Goal: Task Accomplishment & Management: Manage account settings

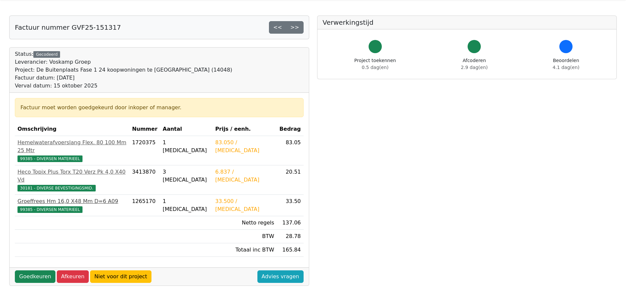
scroll to position [33, 0]
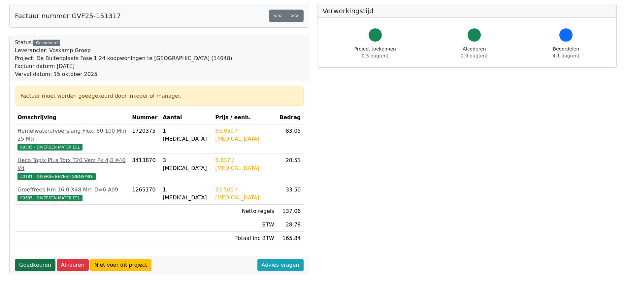
click at [32, 259] on link "Goedkeuren" at bounding box center [35, 265] width 41 height 13
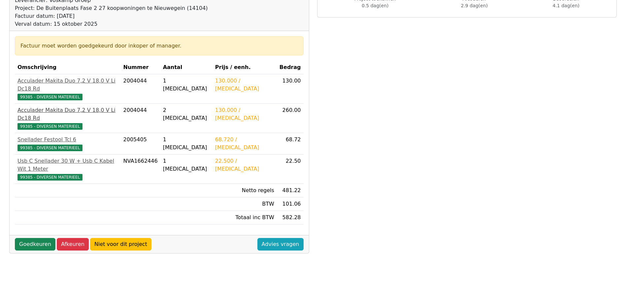
scroll to position [99, 0]
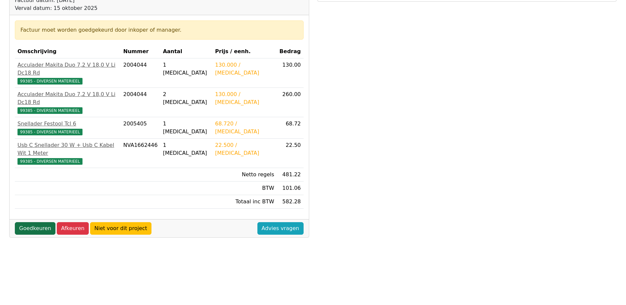
click at [38, 222] on link "Goedkeuren" at bounding box center [35, 228] width 41 height 13
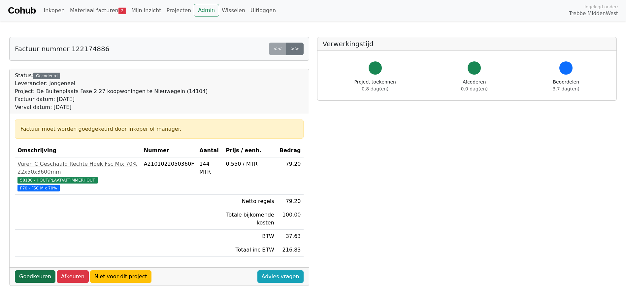
click at [37, 270] on link "Goedkeuren" at bounding box center [35, 276] width 41 height 13
